Goal: Task Accomplishment & Management: Complete application form

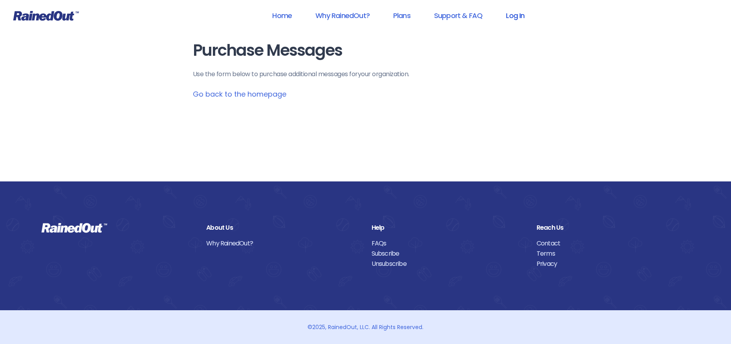
click at [513, 15] on link "Log In" at bounding box center [515, 16] width 39 height 18
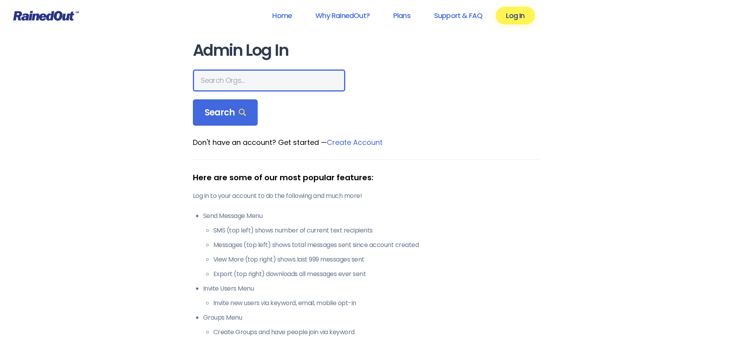
drag, startPoint x: 203, startPoint y: 79, endPoint x: 314, endPoint y: 69, distance: 111.6
click at [204, 80] on input "text" at bounding box center [269, 81] width 152 height 22
type input "[PERSON_NAME] allegiance"
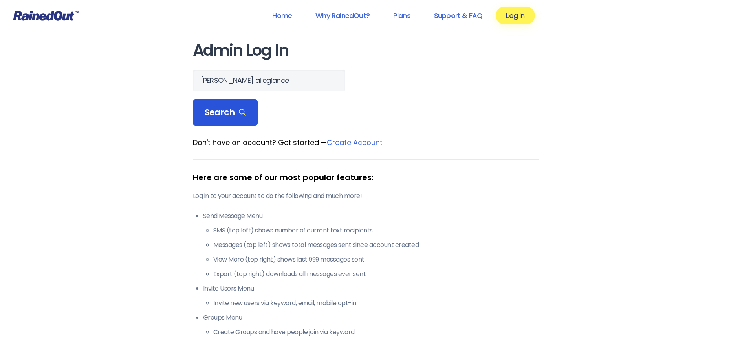
click at [224, 116] on span "Search" at bounding box center [226, 112] width 42 height 11
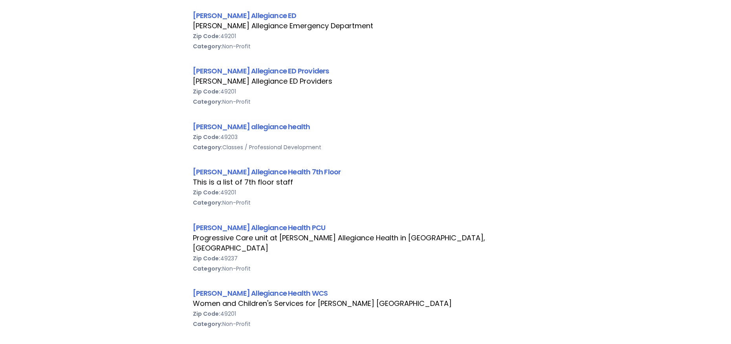
scroll to position [354, 0]
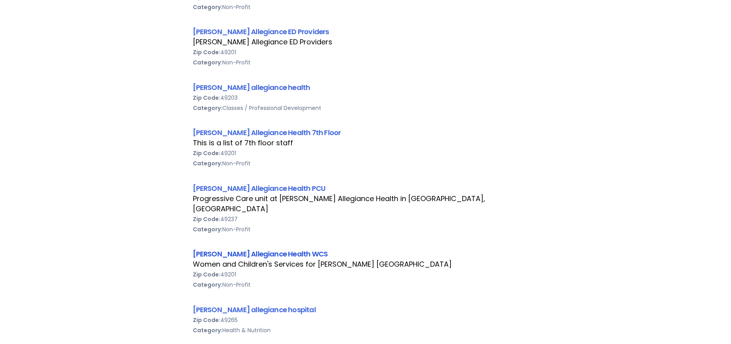
click at [251, 249] on link "[PERSON_NAME] Allegiance Health WCS" at bounding box center [260, 254] width 135 height 10
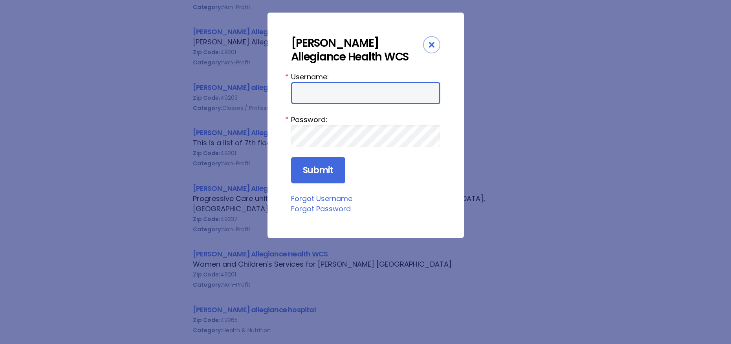
click at [302, 99] on input "Username:" at bounding box center [365, 93] width 149 height 22
type input "aprevos1"
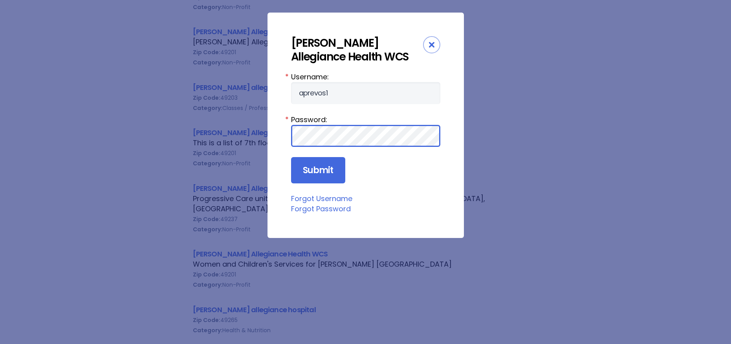
click at [291, 157] on input "Submit" at bounding box center [318, 170] width 54 height 27
